Goal: Information Seeking & Learning: Understand process/instructions

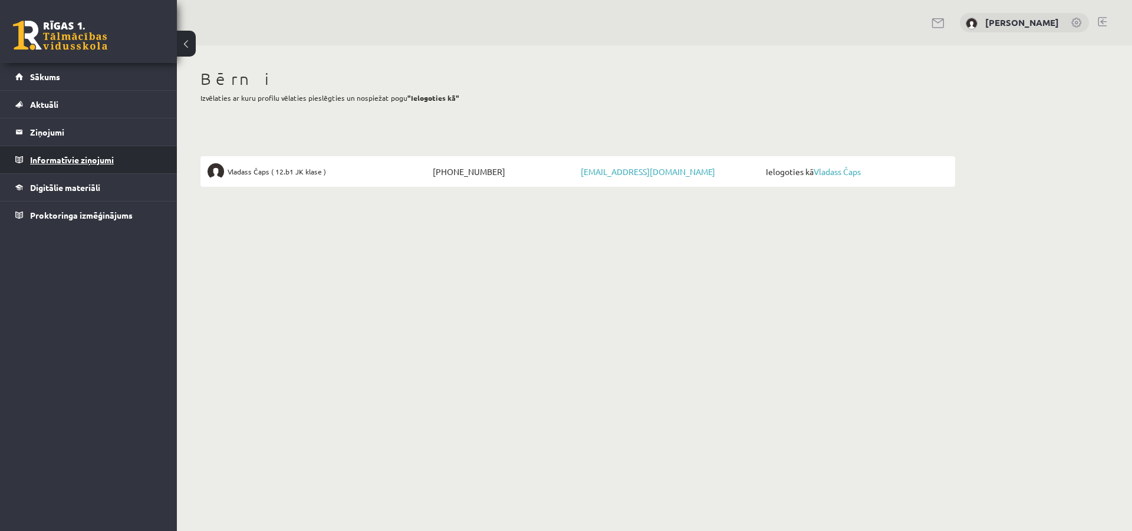
click at [51, 157] on legend "Informatīvie ziņojumi 0" at bounding box center [96, 159] width 132 height 27
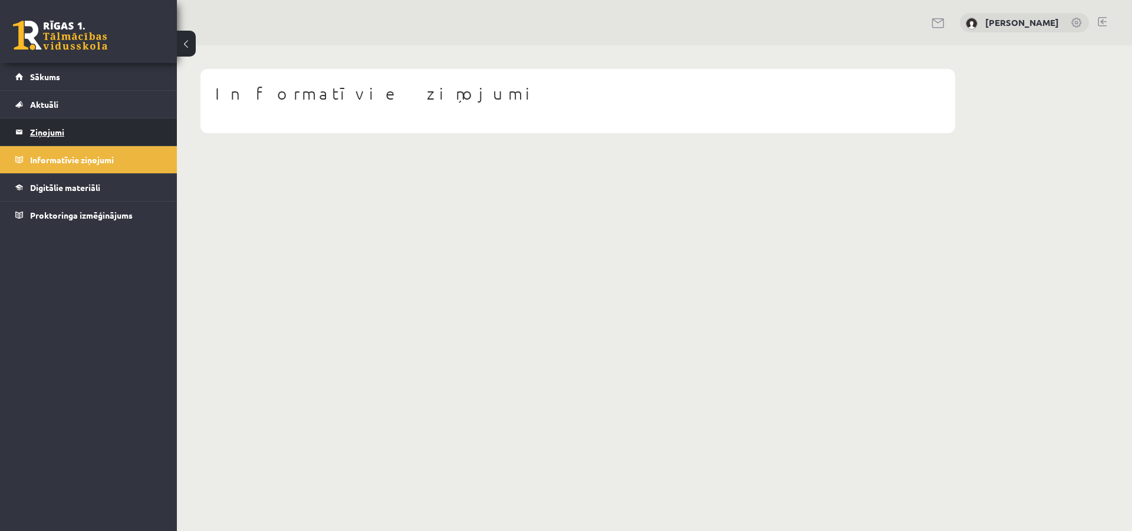
click at [51, 134] on legend "Ziņojumi 0" at bounding box center [96, 132] width 132 height 27
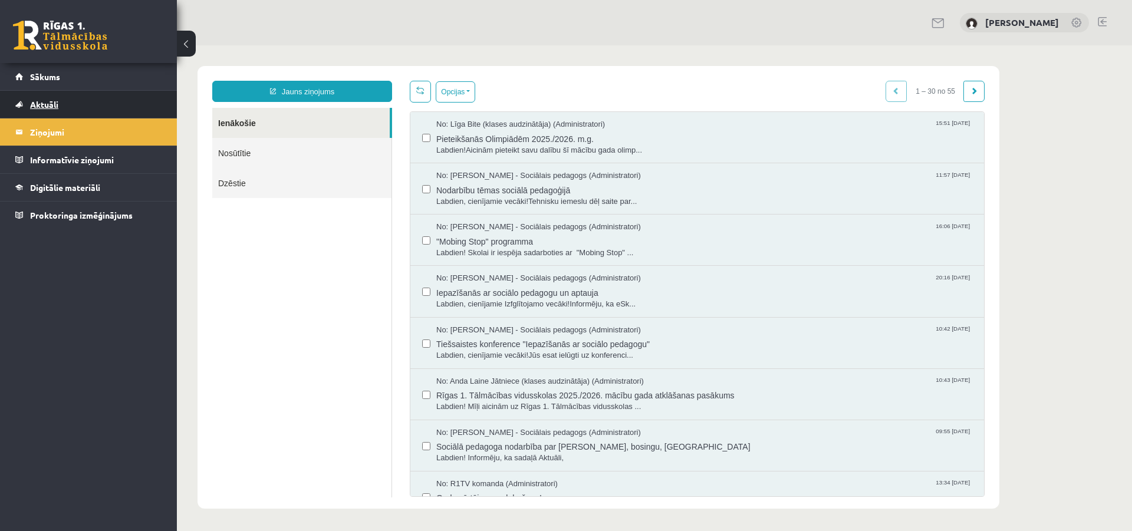
click at [50, 103] on span "Aktuāli" at bounding box center [44, 104] width 28 height 11
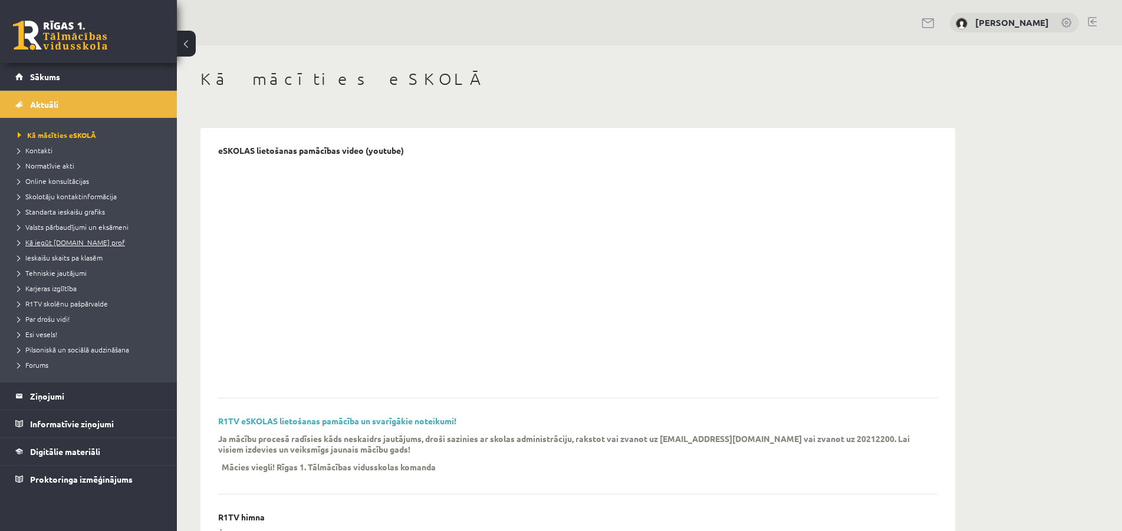
click at [80, 239] on span "Kā iegūt [DOMAIN_NAME] prof" at bounding box center [71, 242] width 107 height 9
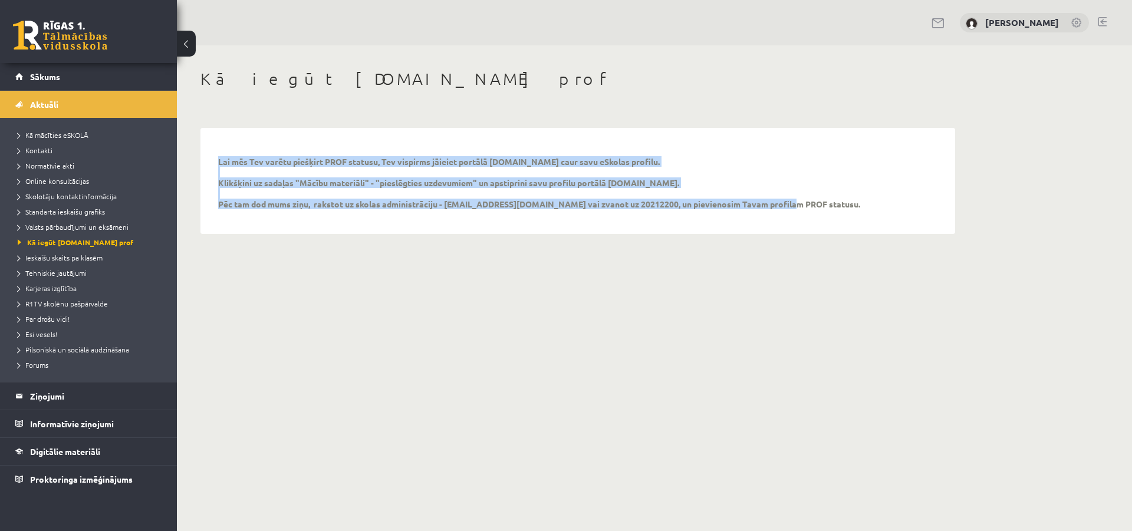
drag, startPoint x: 216, startPoint y: 162, endPoint x: 795, endPoint y: 213, distance: 580.9
click at [795, 213] on div "Lai mēs Tev varētu piešķirt PROF statusu, Tev vispirms jāieiet portālā [DOMAIN_…" at bounding box center [577, 181] width 743 height 94
copy p "Lai mēs Tev varētu piešķirt PROF statusu, Tev vispirms jāieiet portālā [DOMAIN_…"
click at [45, 75] on span "Sākums" at bounding box center [45, 76] width 30 height 11
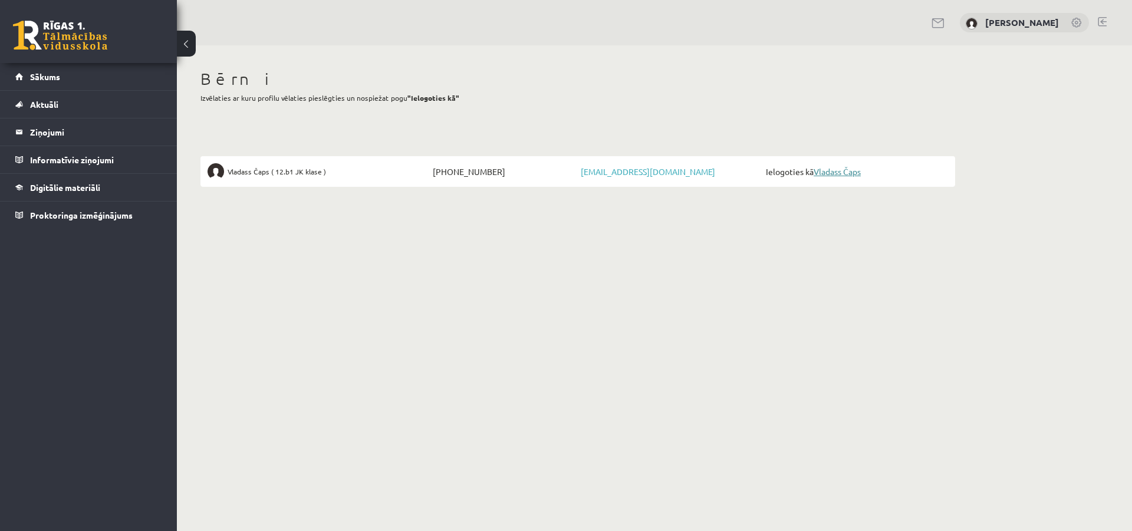
click at [833, 173] on link "Vladass Čaps" at bounding box center [837, 171] width 47 height 11
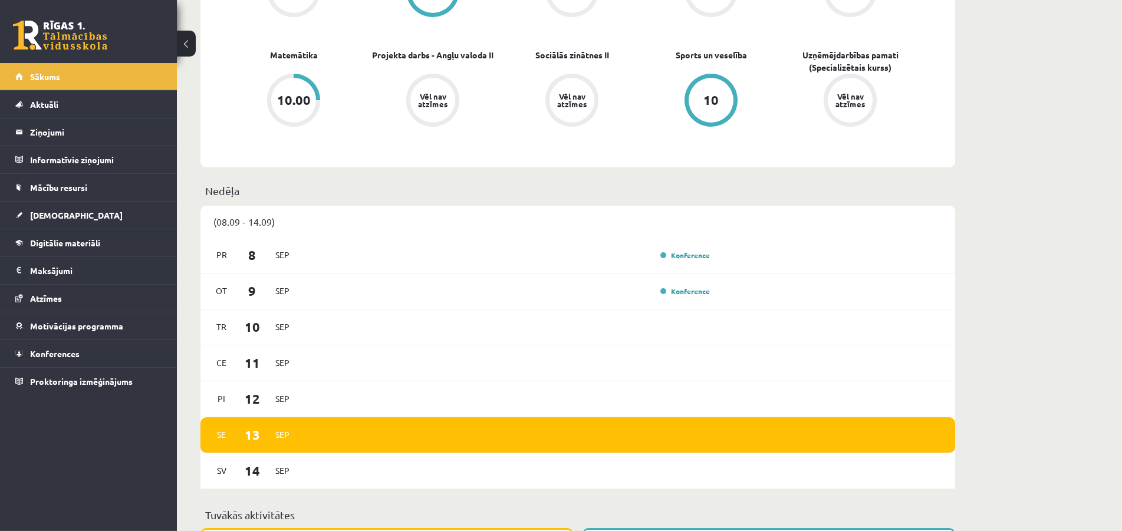
scroll to position [481, 0]
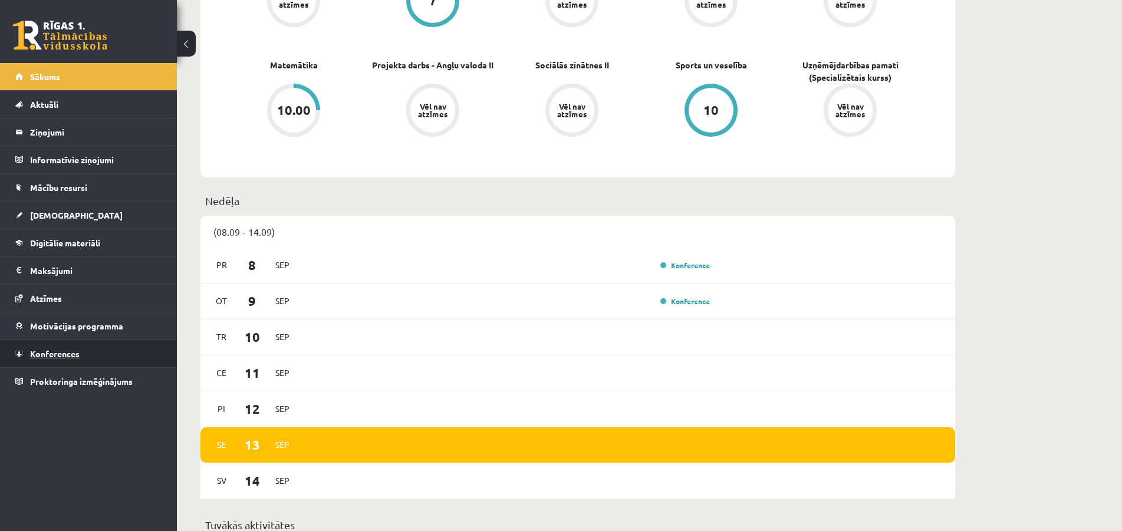
click at [67, 354] on span "Konferences" at bounding box center [55, 354] width 50 height 11
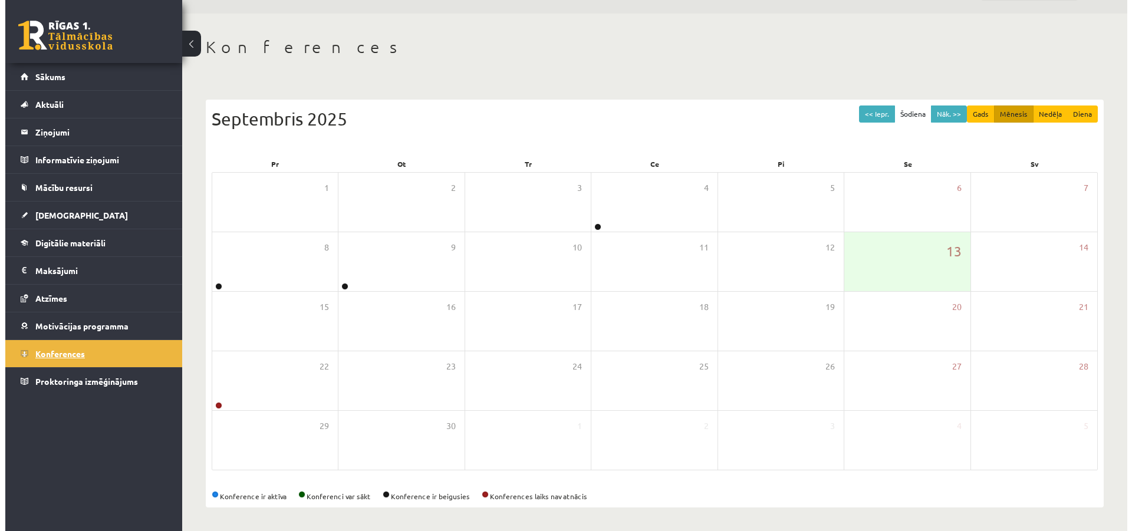
scroll to position [73, 0]
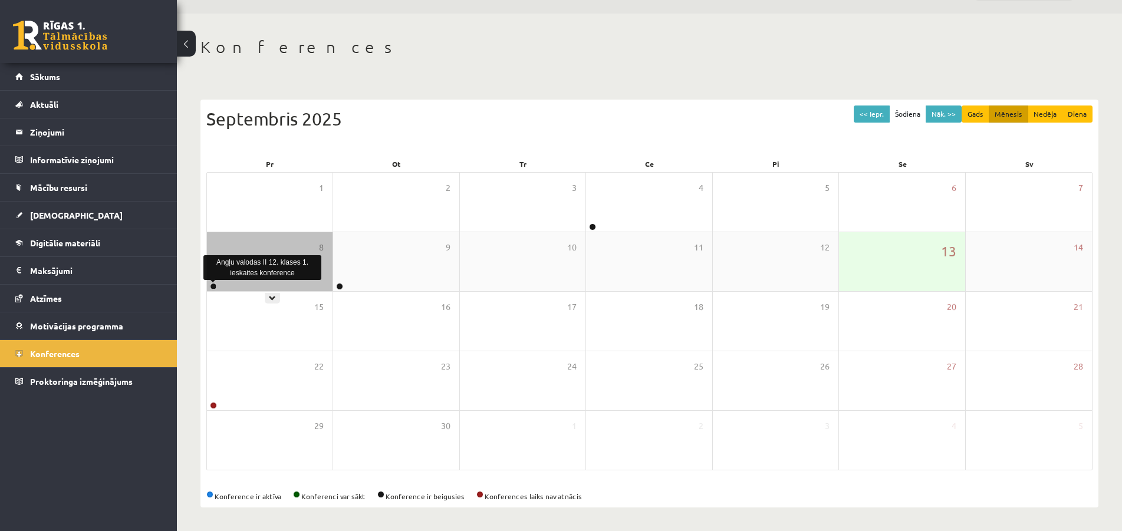
click at [214, 288] on link at bounding box center [213, 286] width 7 height 7
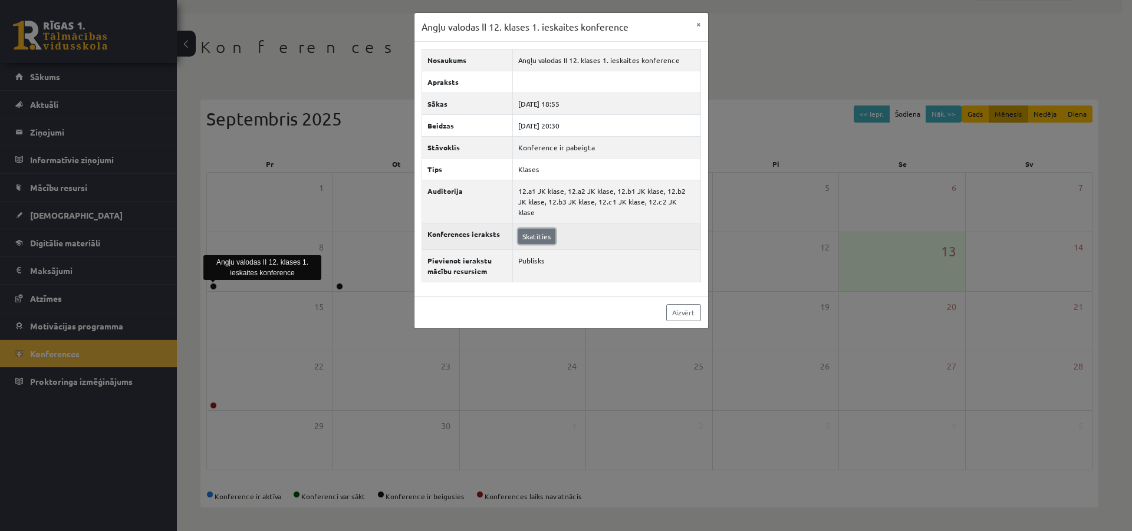
click at [540, 230] on link "Skatīties" at bounding box center [536, 236] width 37 height 15
